Goal: Transaction & Acquisition: Book appointment/travel/reservation

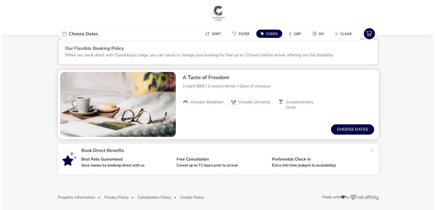
scroll to position [7, 0]
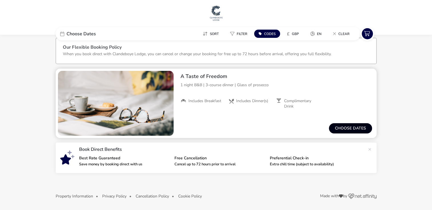
click at [351, 127] on button "Choose dates" at bounding box center [350, 129] width 43 height 10
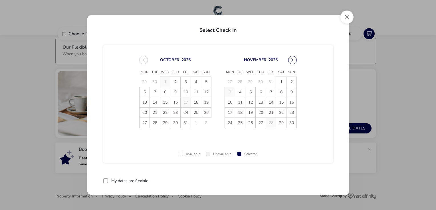
click at [288, 60] on button "Next Month" at bounding box center [292, 60] width 9 height 9
click at [268, 90] on span "12" at bounding box center [271, 92] width 10 height 10
click at [106, 179] on div at bounding box center [105, 181] width 5 height 5
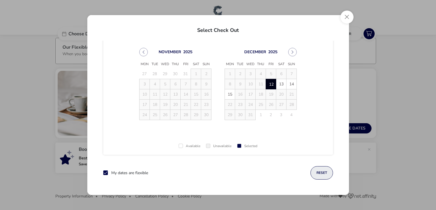
click at [320, 169] on button "reset" at bounding box center [321, 173] width 23 height 13
click at [268, 84] on span "12" at bounding box center [271, 84] width 10 height 10
click at [280, 83] on span "13" at bounding box center [281, 84] width 10 height 10
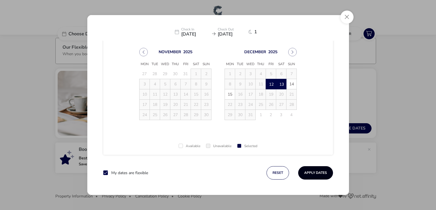
click at [314, 171] on button "Apply Dates" at bounding box center [315, 173] width 35 height 13
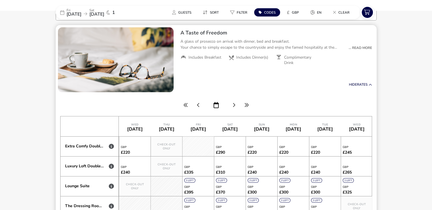
scroll to position [75, 0]
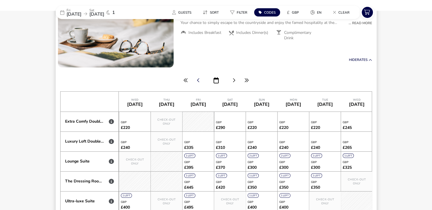
click at [198, 78] on icon "button" at bounding box center [198, 80] width 3 height 5
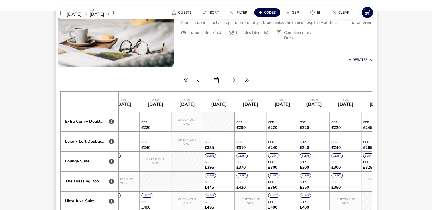
scroll to position [0, 2723]
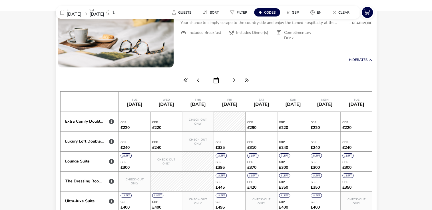
click at [81, 12] on span "[DATE]" at bounding box center [73, 14] width 15 height 6
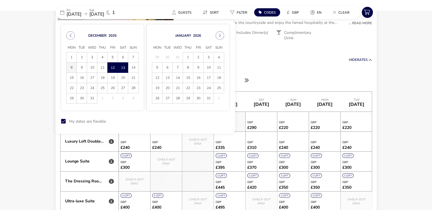
click at [70, 68] on span "8" at bounding box center [71, 68] width 10 height 10
click at [80, 65] on span "9" at bounding box center [82, 68] width 10 height 10
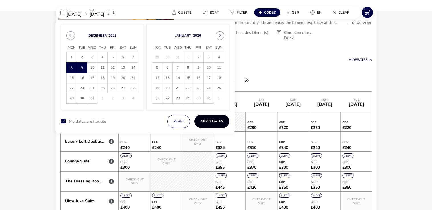
click at [209, 122] on button "Apply Dates" at bounding box center [211, 121] width 35 height 13
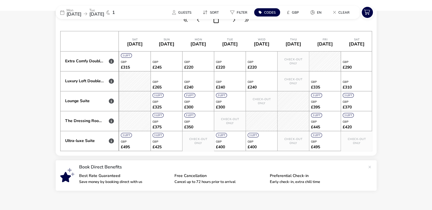
scroll to position [130, 0]
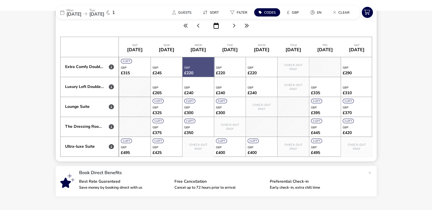
click at [200, 67] on div at bounding box center [197, 67] width 31 height 20
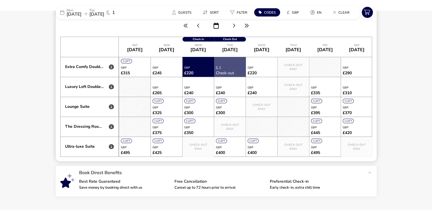
click at [224, 71] on div at bounding box center [230, 67] width 32 height 20
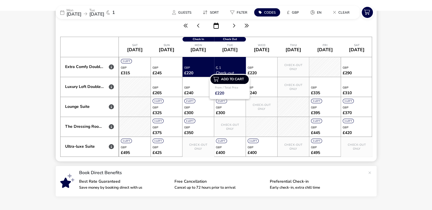
click at [220, 80] on span "Add to cart" at bounding box center [231, 80] width 27 height 4
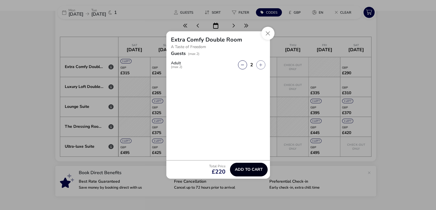
click at [247, 170] on span "Add to cart" at bounding box center [249, 170] width 28 height 4
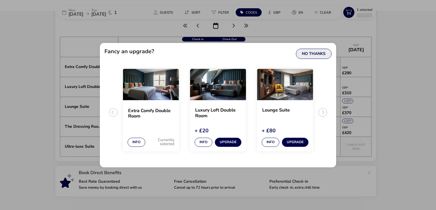
click at [314, 54] on button "No Thanks" at bounding box center [314, 54] width 36 height 10
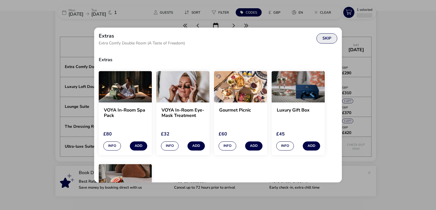
click at [324, 40] on button "Skip" at bounding box center [326, 38] width 21 height 10
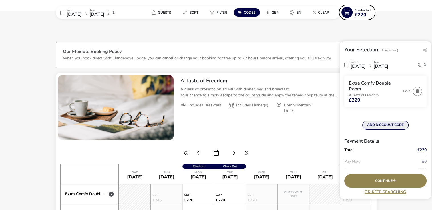
scroll to position [0, 0]
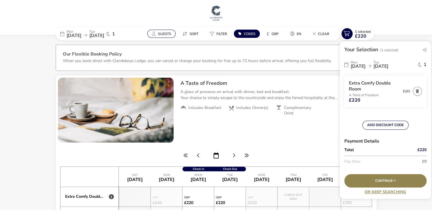
click at [166, 33] on span "Guests" at bounding box center [164, 34] width 13 height 5
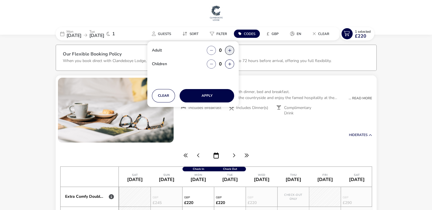
click at [230, 48] on button "button" at bounding box center [229, 50] width 9 height 9
type input "2"
click at [228, 52] on button "button" at bounding box center [229, 50] width 9 height 9
click at [207, 94] on button "Apply" at bounding box center [206, 95] width 54 height 13
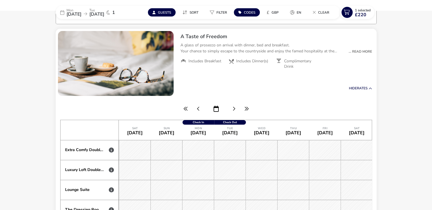
scroll to position [0, 2627]
click at [158, 12] on span "Guests" at bounding box center [164, 12] width 13 height 5
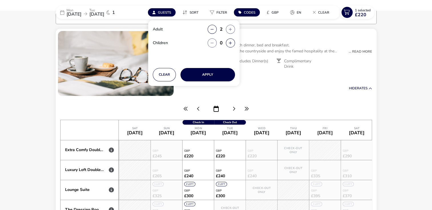
click at [52, 39] on naf-accommodations-shell "[DATE] [DATE] 1 Guests Sort Filter Codes £ GBP en Clear 1 Selected £220 Adult 2…" at bounding box center [216, 155] width 432 height 324
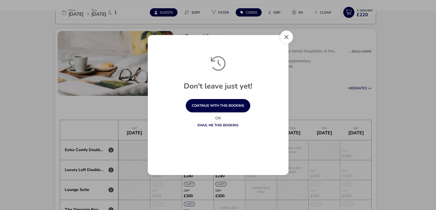
click at [285, 36] on button "Close" at bounding box center [286, 37] width 13 height 13
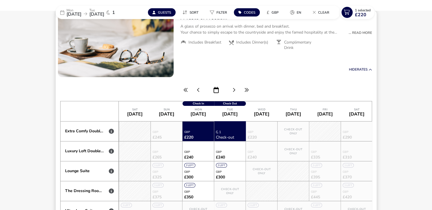
scroll to position [75, 0]
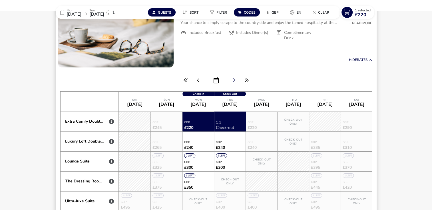
click at [233, 81] on icon "button" at bounding box center [233, 80] width 3 height 5
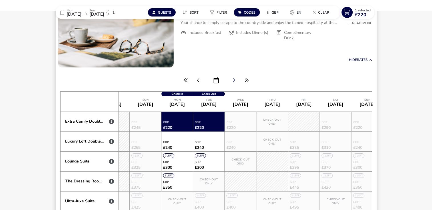
scroll to position [0, 2659]
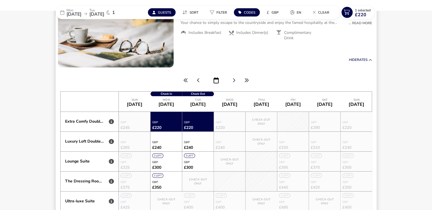
click at [233, 81] on icon "button" at bounding box center [233, 80] width 3 height 5
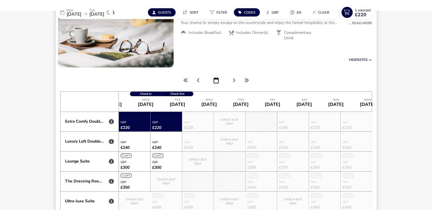
scroll to position [0, 2691]
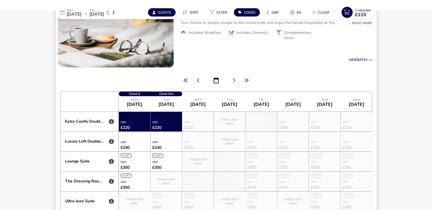
click at [233, 81] on icon "button" at bounding box center [233, 80] width 3 height 5
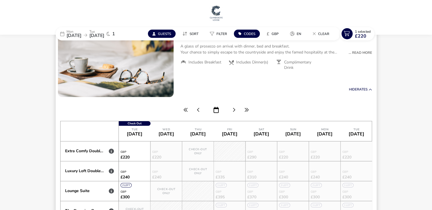
scroll to position [0, 0]
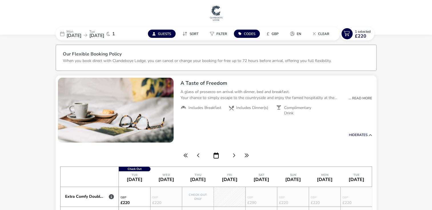
click at [81, 35] on span "[DATE]" at bounding box center [73, 36] width 15 height 6
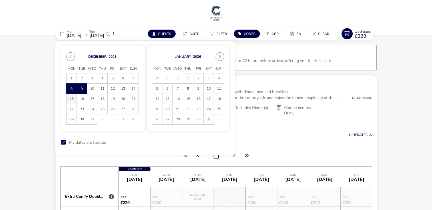
click at [73, 98] on span "15" at bounding box center [71, 99] width 10 height 10
click at [80, 99] on span "16" at bounding box center [82, 99] width 10 height 10
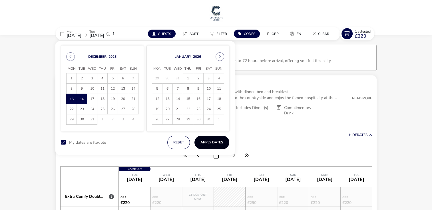
click at [212, 141] on button "Apply Dates" at bounding box center [211, 142] width 35 height 13
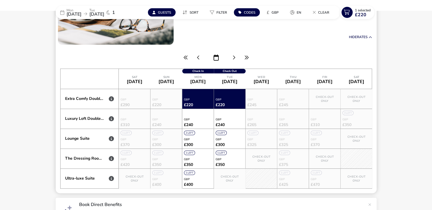
scroll to position [104, 0]
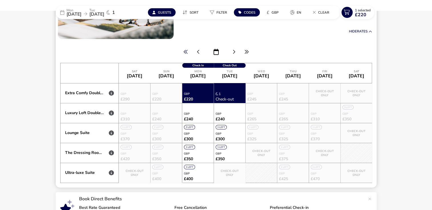
click at [186, 50] on icon "button" at bounding box center [185, 52] width 5 height 5
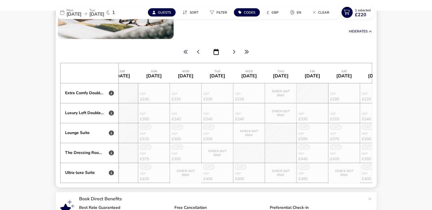
scroll to position [0, 0]
